Goal: Information Seeking & Learning: Check status

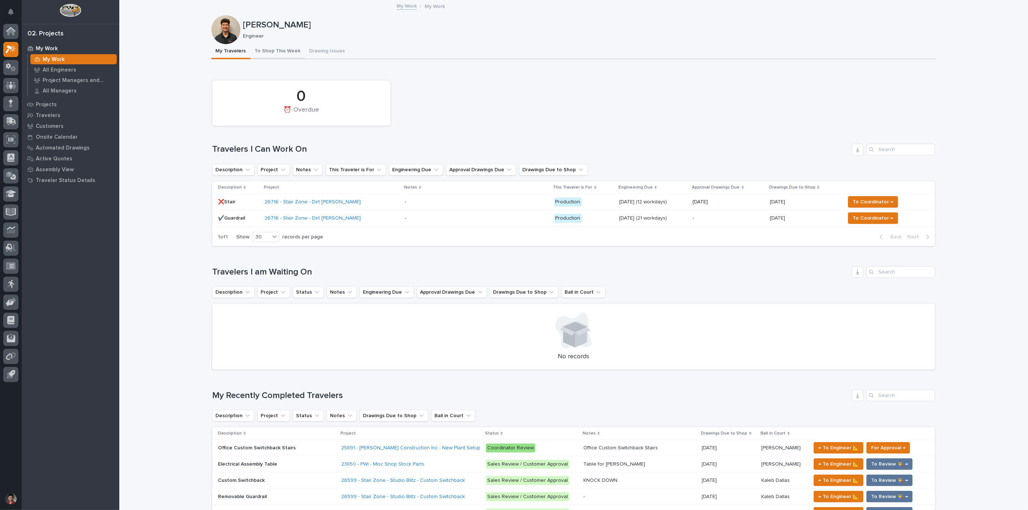
click at [286, 51] on button "To Shop This Week" at bounding box center [278, 51] width 55 height 15
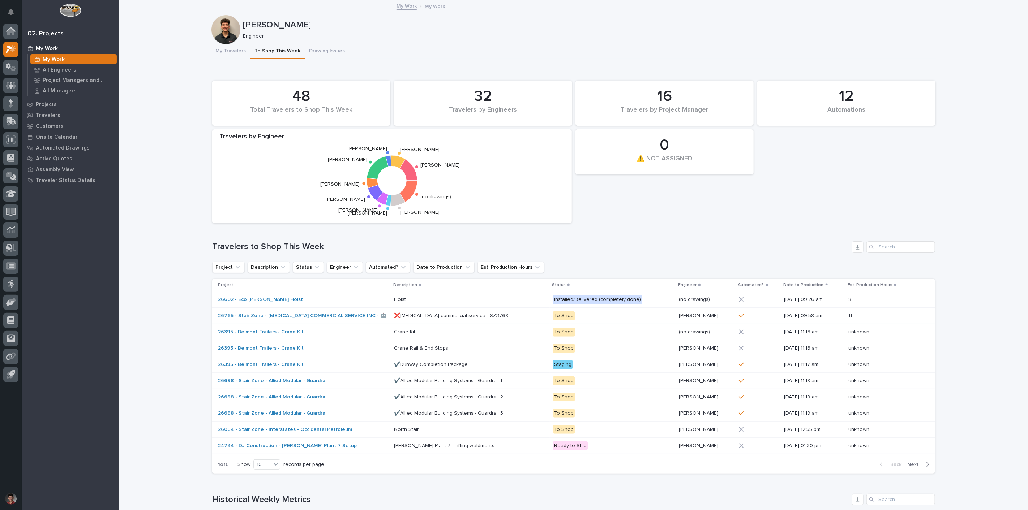
click at [470, 72] on div "Loading... Saving… 12 Automations 48 Total Travelers to Shop This Week 0 ⚠️ NOT…" at bounding box center [573, 274] width 723 height 412
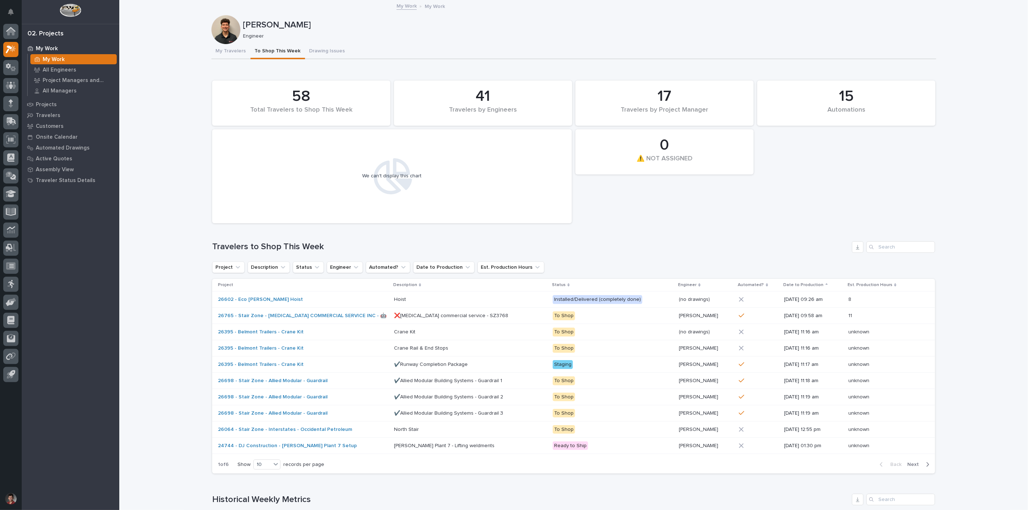
click at [348, 35] on p "Engineer" at bounding box center [586, 36] width 687 height 6
click at [227, 48] on button "My Travelers" at bounding box center [230, 51] width 39 height 15
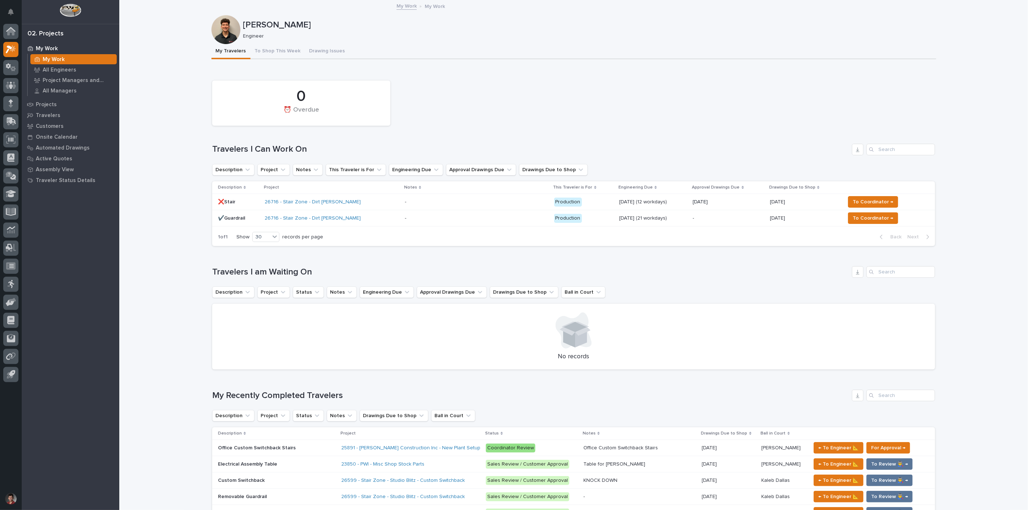
click at [349, 205] on div "26716 - Stair Zone - Dirt [PERSON_NAME]" at bounding box center [332, 202] width 134 height 12
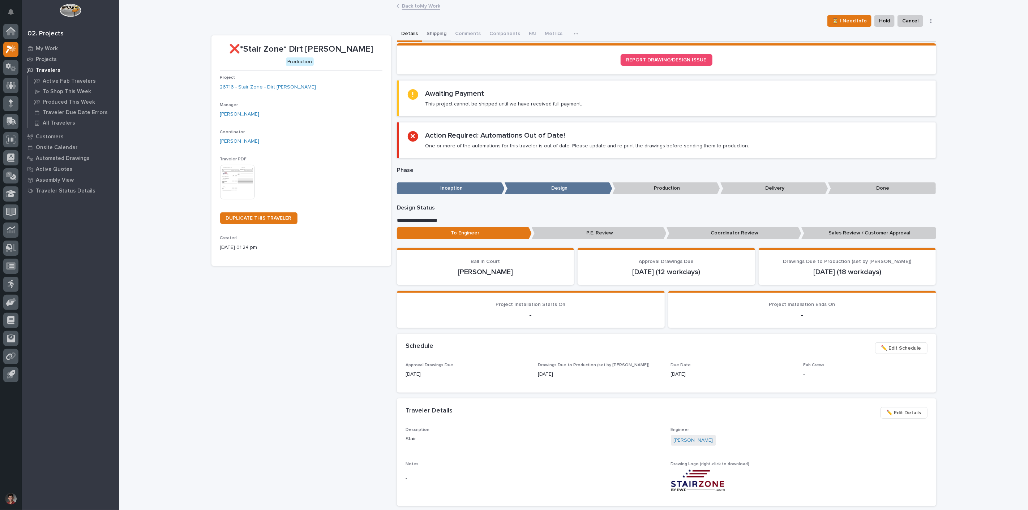
click at [439, 27] on button "Shipping" at bounding box center [436, 34] width 29 height 15
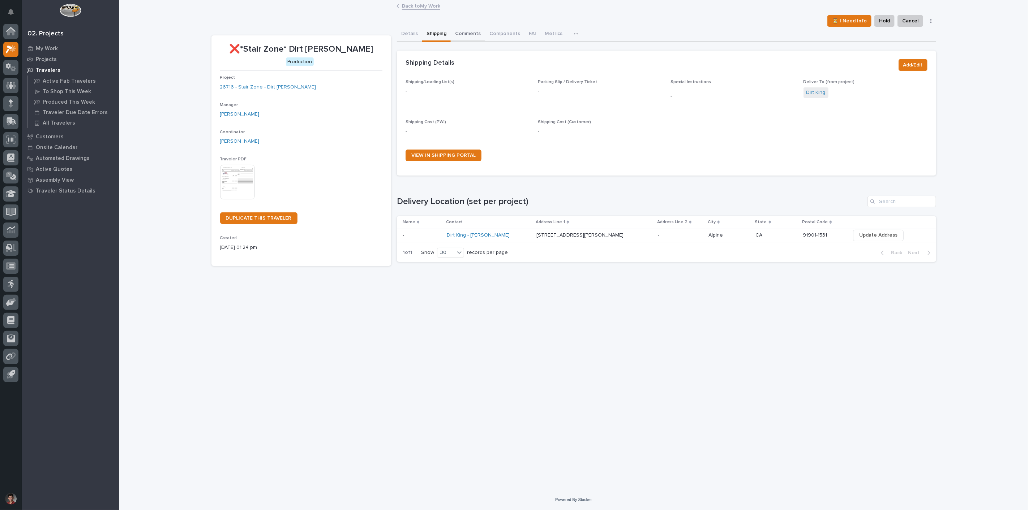
click at [461, 31] on button "Comments" at bounding box center [468, 34] width 34 height 15
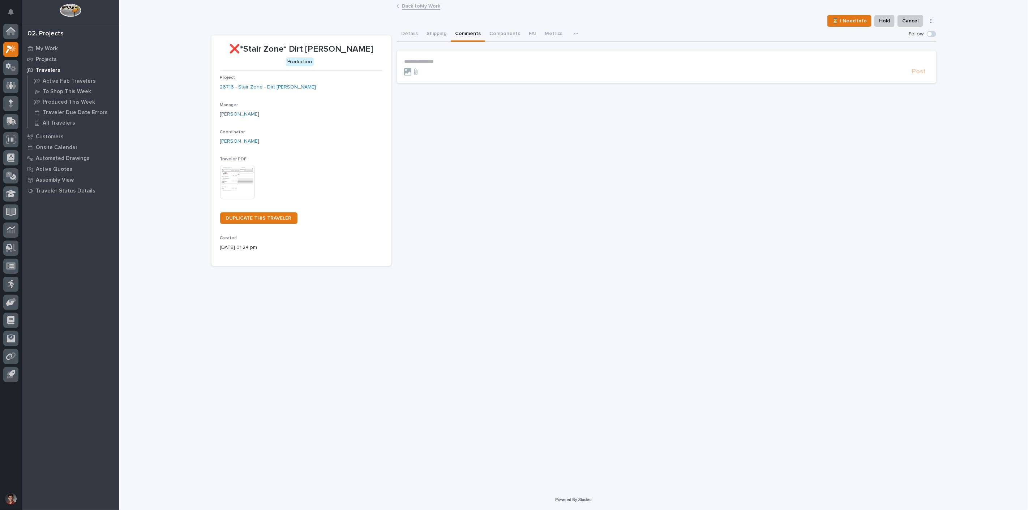
click at [256, 82] on div "Project 26716 - Stair Zone - Dirt King - Stair" at bounding box center [301, 85] width 162 height 21
click at [257, 84] on link "26716 - Stair Zone - Dirt [PERSON_NAME]" at bounding box center [268, 88] width 96 height 8
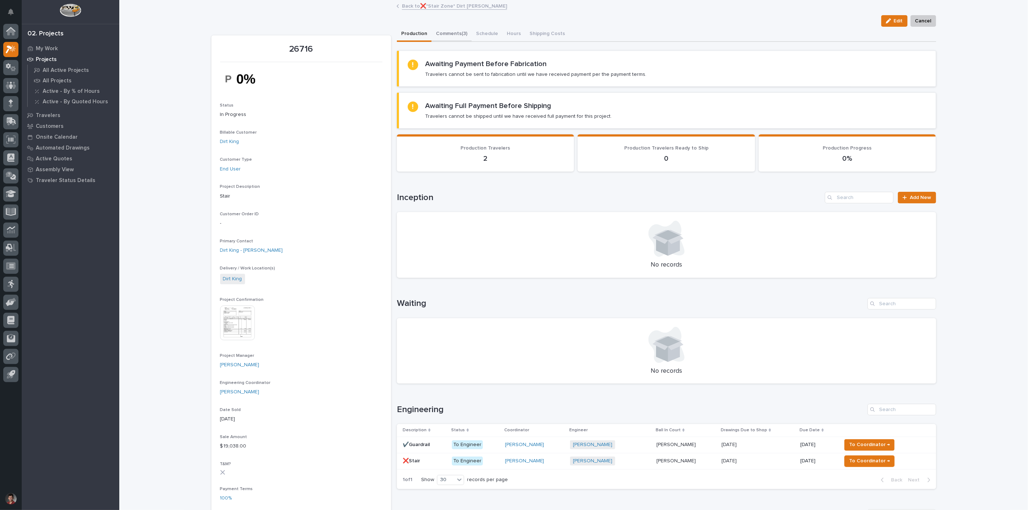
click at [452, 33] on button "Comments (3)" at bounding box center [452, 34] width 40 height 15
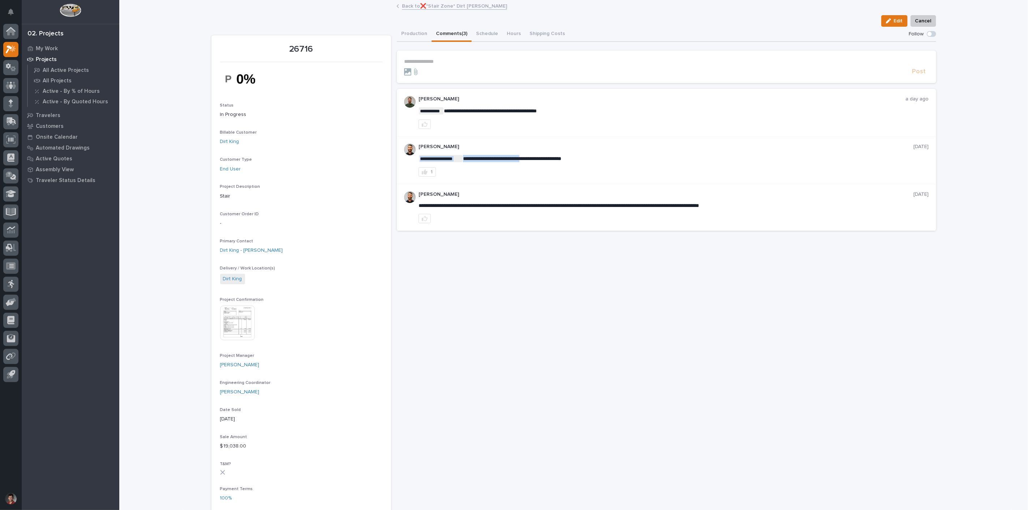
drag, startPoint x: 580, startPoint y: 158, endPoint x: 526, endPoint y: 159, distance: 54.2
drag, startPoint x: 579, startPoint y: 158, endPoint x: 511, endPoint y: 160, distance: 68.4
click at [511, 160] on span "**********" at bounding box center [512, 158] width 98 height 5
click at [403, 6] on link "Back to ❌*Stair Zone* Dirt King - Stair" at bounding box center [454, 5] width 105 height 8
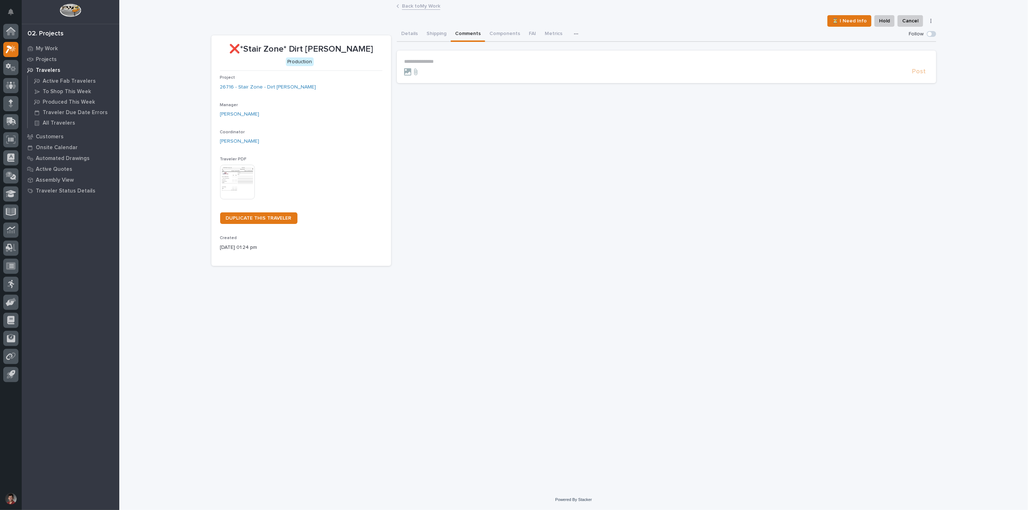
click at [645, 259] on div "**********" at bounding box center [666, 146] width 539 height 239
click at [557, 279] on div "**********" at bounding box center [574, 236] width 732 height 471
